Goal: Task Accomplishment & Management: Use online tool/utility

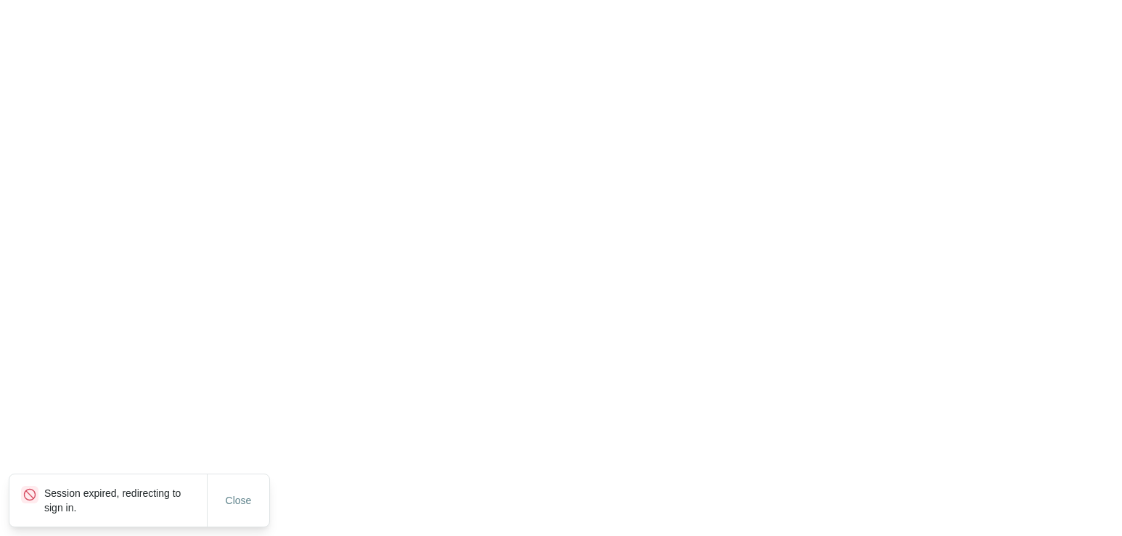
click at [111, 0] on html "Session expired, redirecting to sign in. Close Search Preview Copy" at bounding box center [561, 0] width 1122 height 0
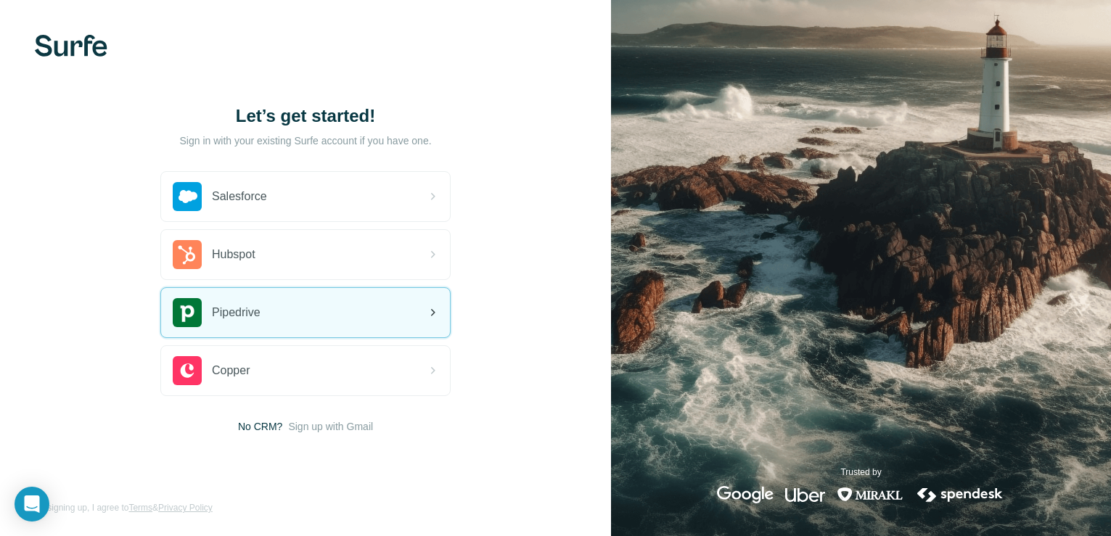
click at [244, 310] on span "Pipedrive" at bounding box center [236, 312] width 49 height 17
